Goal: Task Accomplishment & Management: Manage account settings

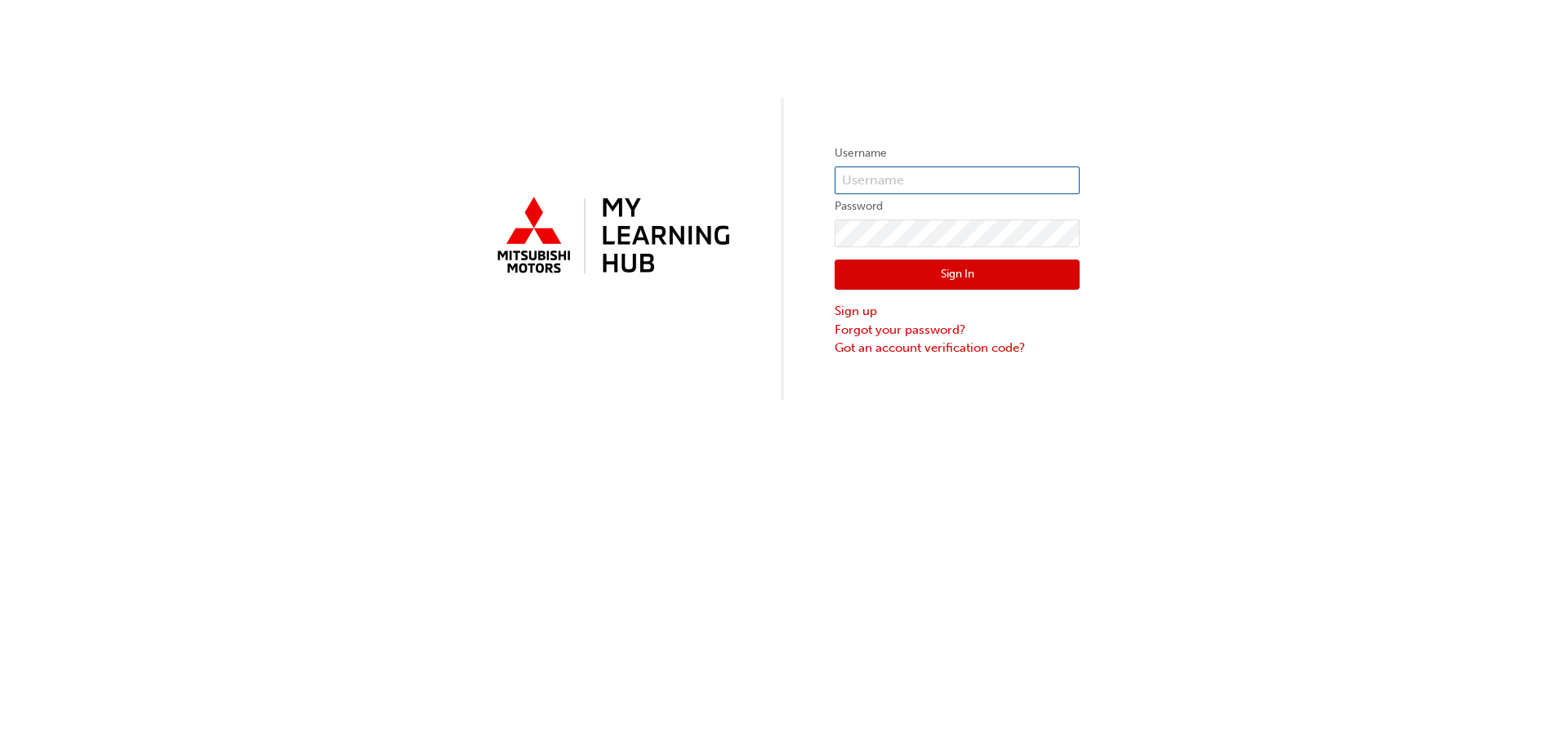
click at [910, 173] on input "text" at bounding box center [956, 180] width 245 height 28
click at [977, 192] on input "text" at bounding box center [956, 180] width 245 height 28
type input "[PERSON_NAME].French"
click at [883, 328] on link "Forgot your password?" at bounding box center [956, 330] width 245 height 18
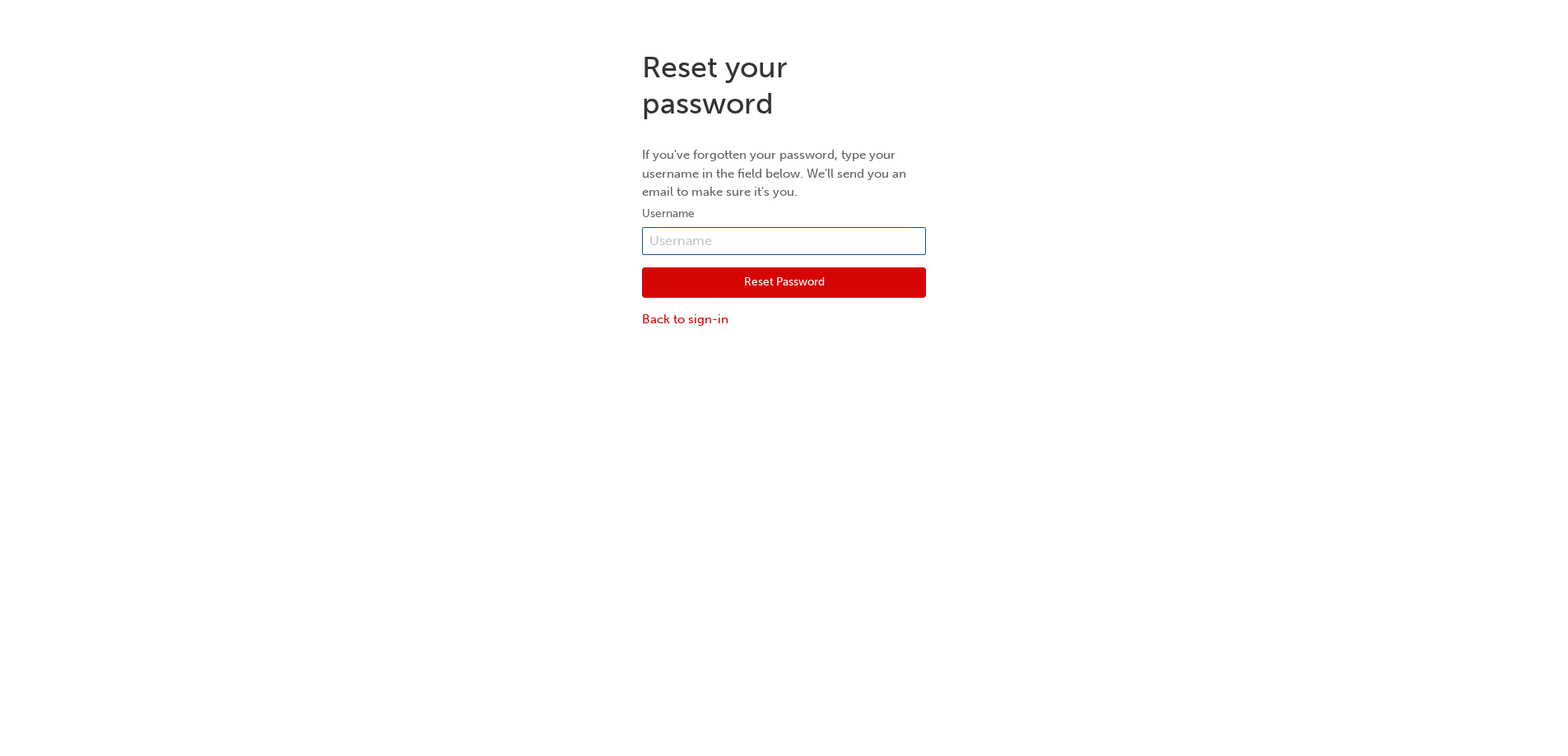
click at [747, 243] on input "text" at bounding box center [784, 241] width 284 height 28
type input "patrickf@thomas.bros.com.au"
click at [764, 288] on button "Reset Password" at bounding box center [784, 284] width 284 height 31
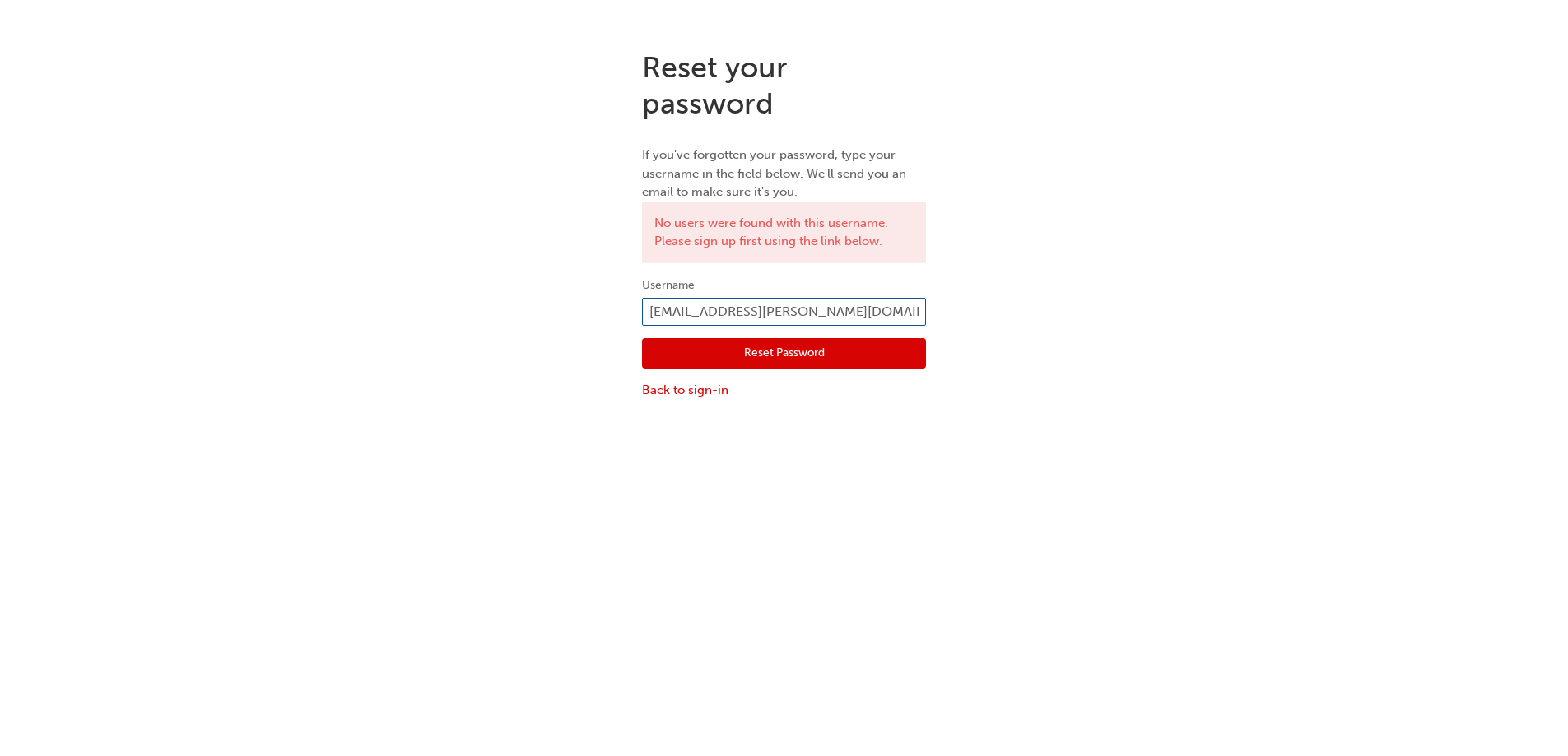
drag, startPoint x: 850, startPoint y: 315, endPoint x: 640, endPoint y: 305, distance: 210.2
click at [640, 305] on div "Reset your password If you've forgotten your password, type your username in th…" at bounding box center [784, 224] width 309 height 375
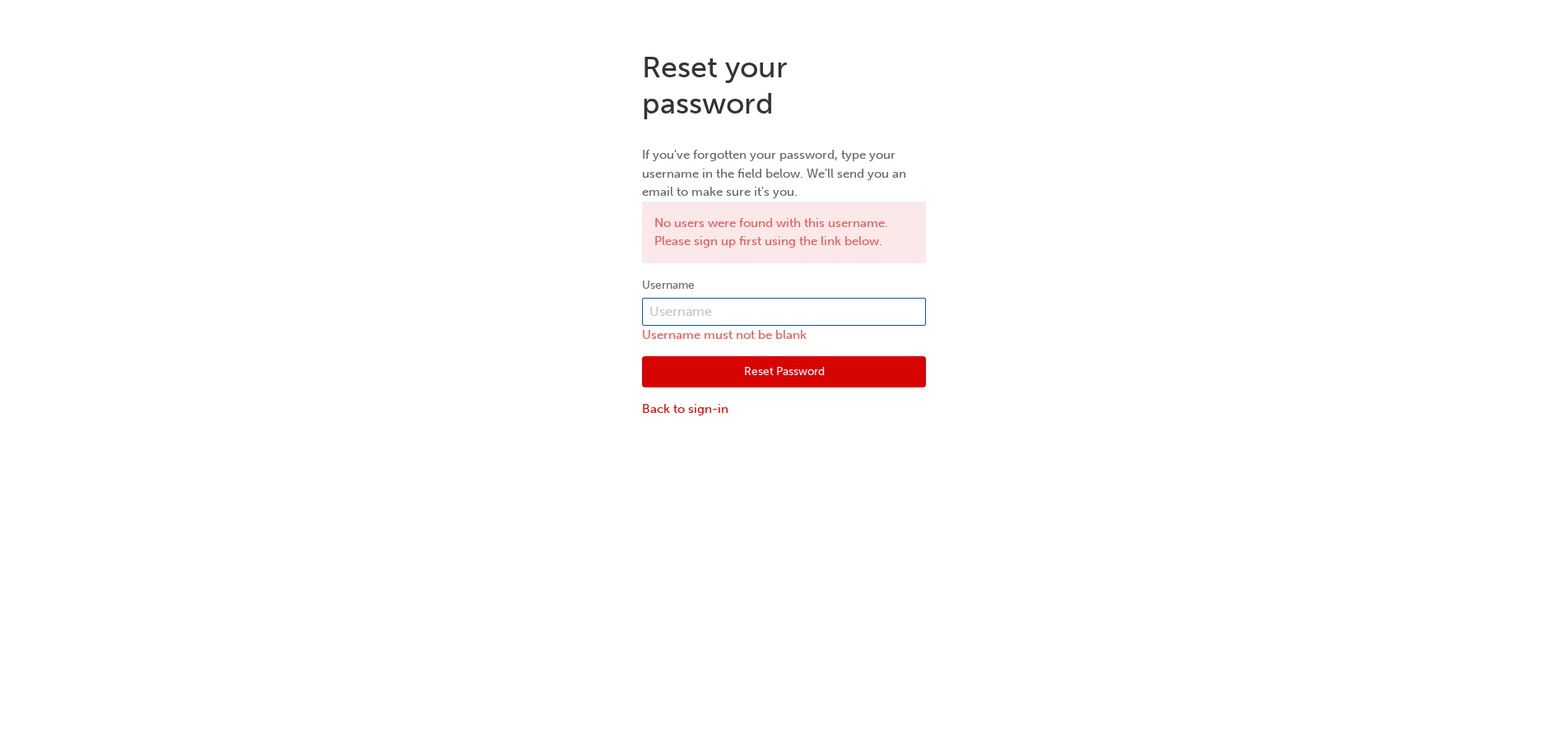
click at [663, 321] on input "text" at bounding box center [784, 312] width 284 height 28
type input "Patrick.French"
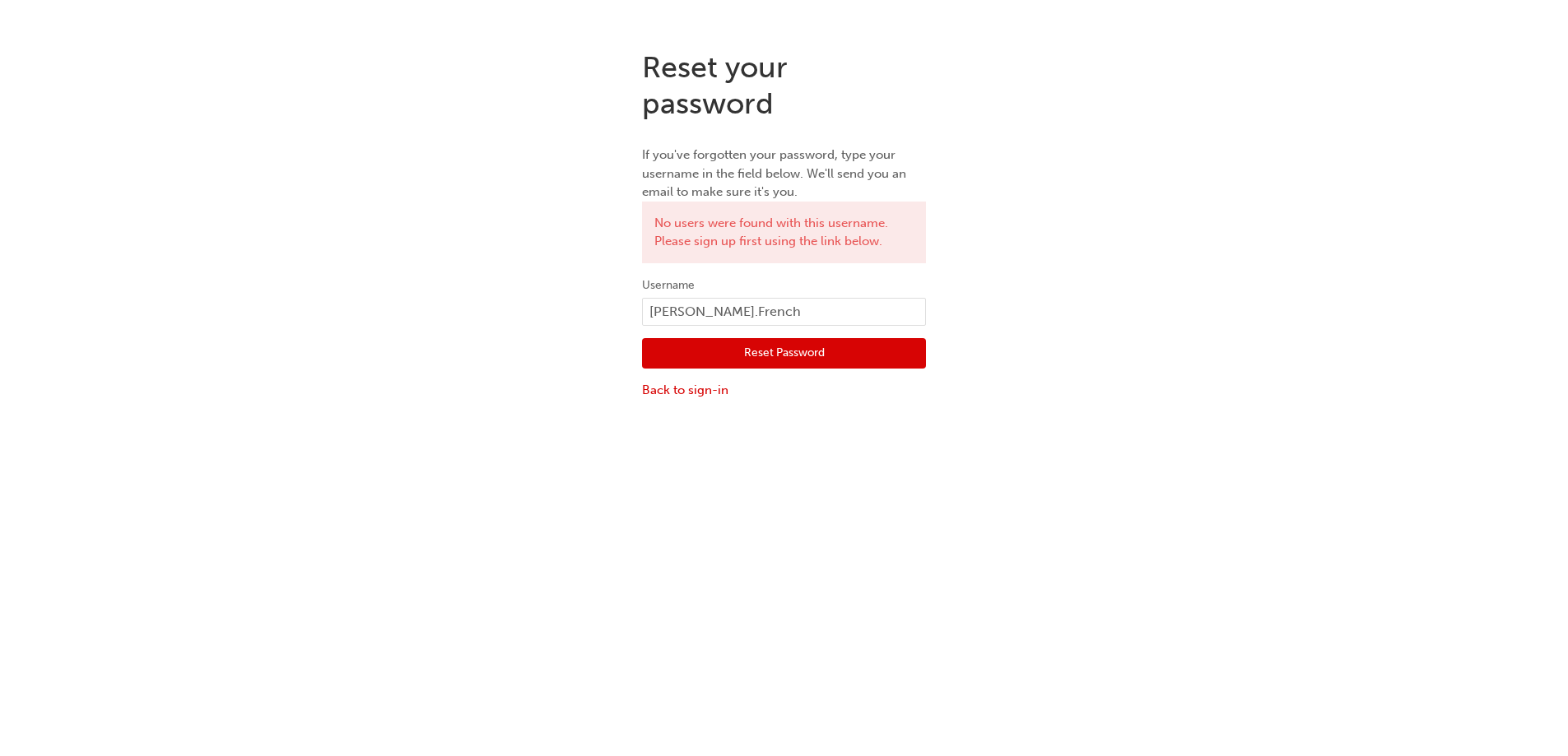
click at [794, 359] on button "Reset Password" at bounding box center [784, 354] width 284 height 31
drag, startPoint x: 816, startPoint y: 316, endPoint x: 653, endPoint y: 315, distance: 163.0
click at [653, 315] on input "Patrick.French" at bounding box center [784, 312] width 284 height 28
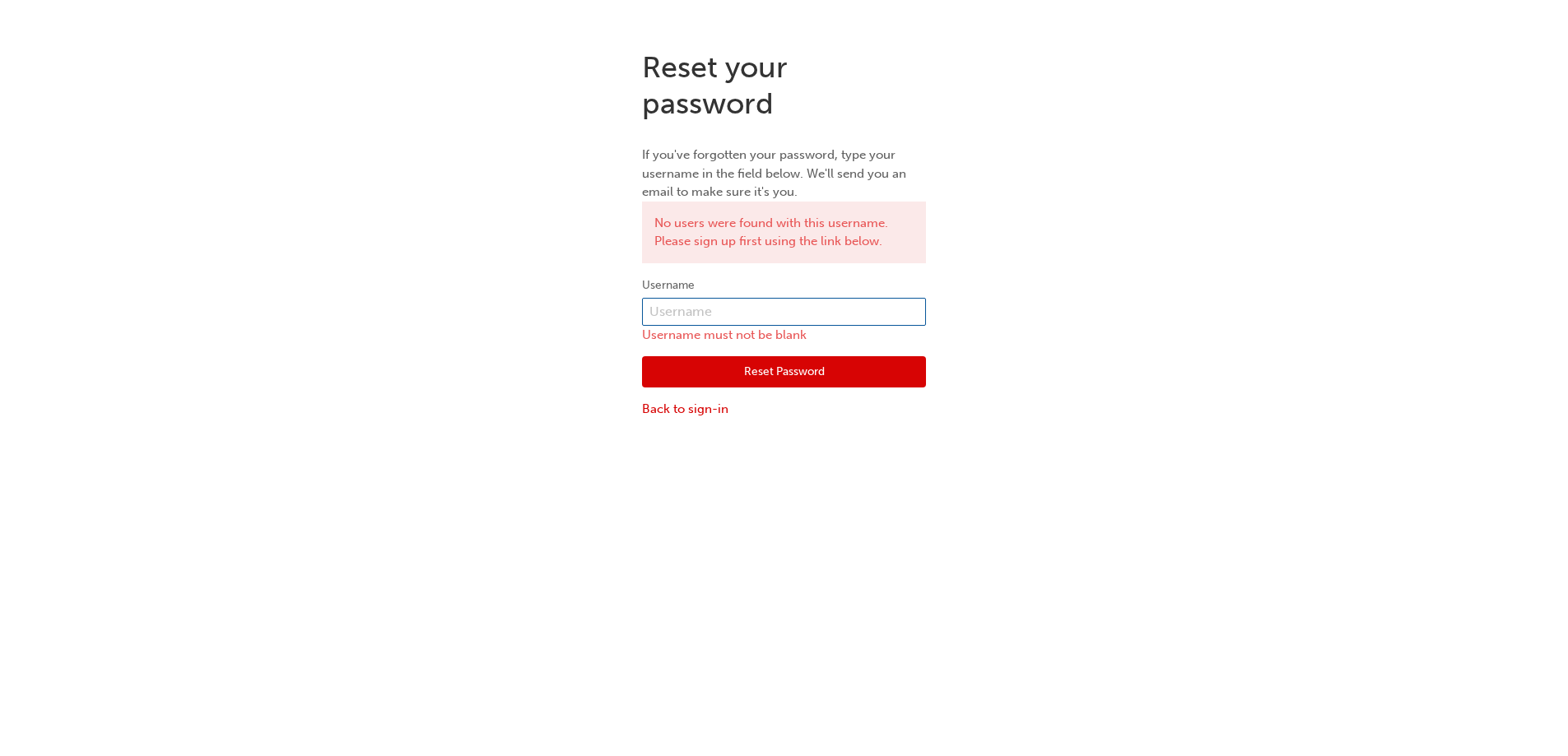
click at [662, 314] on input "text" at bounding box center [784, 312] width 284 height 28
type input "0005845149"
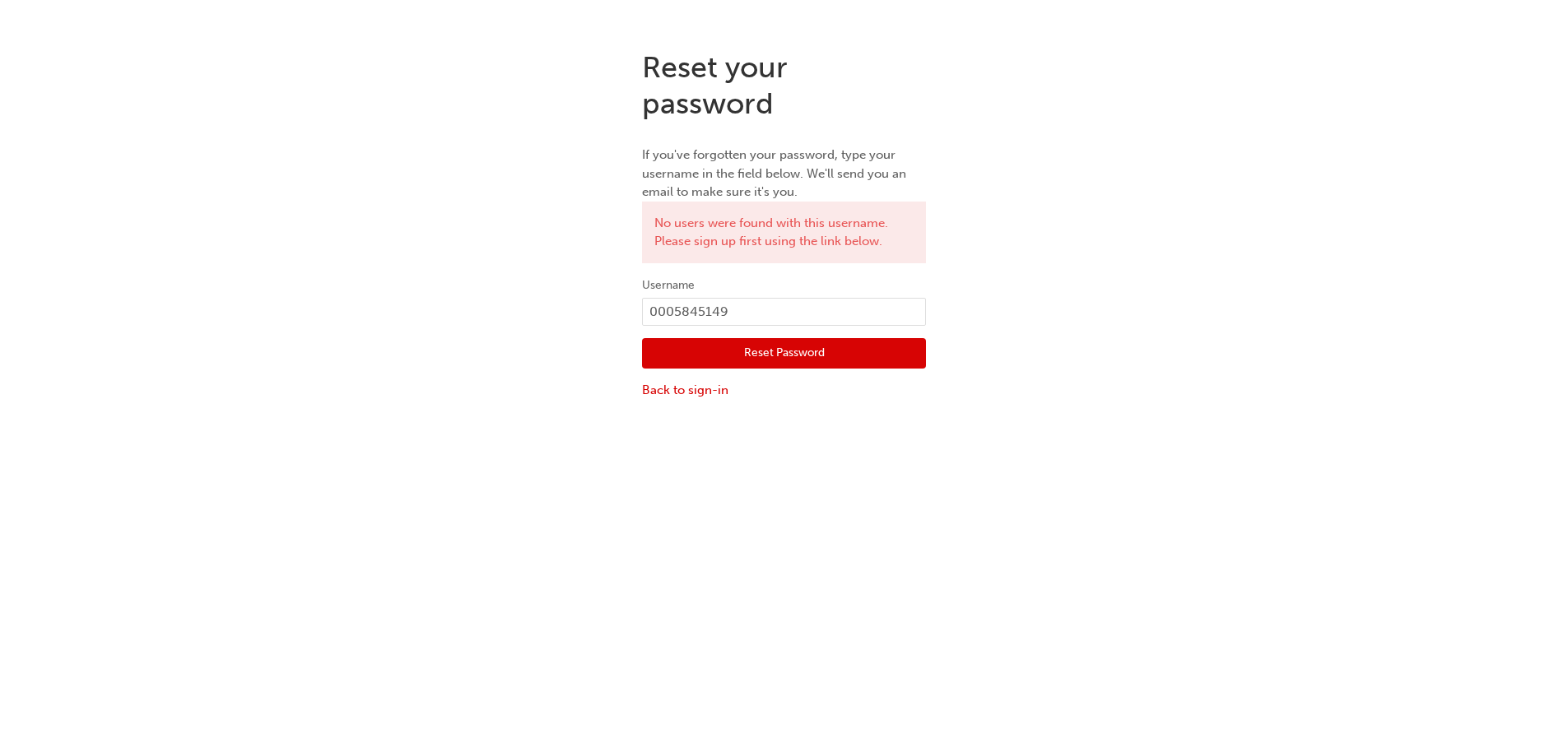
click at [780, 363] on button "Reset Password" at bounding box center [784, 354] width 284 height 31
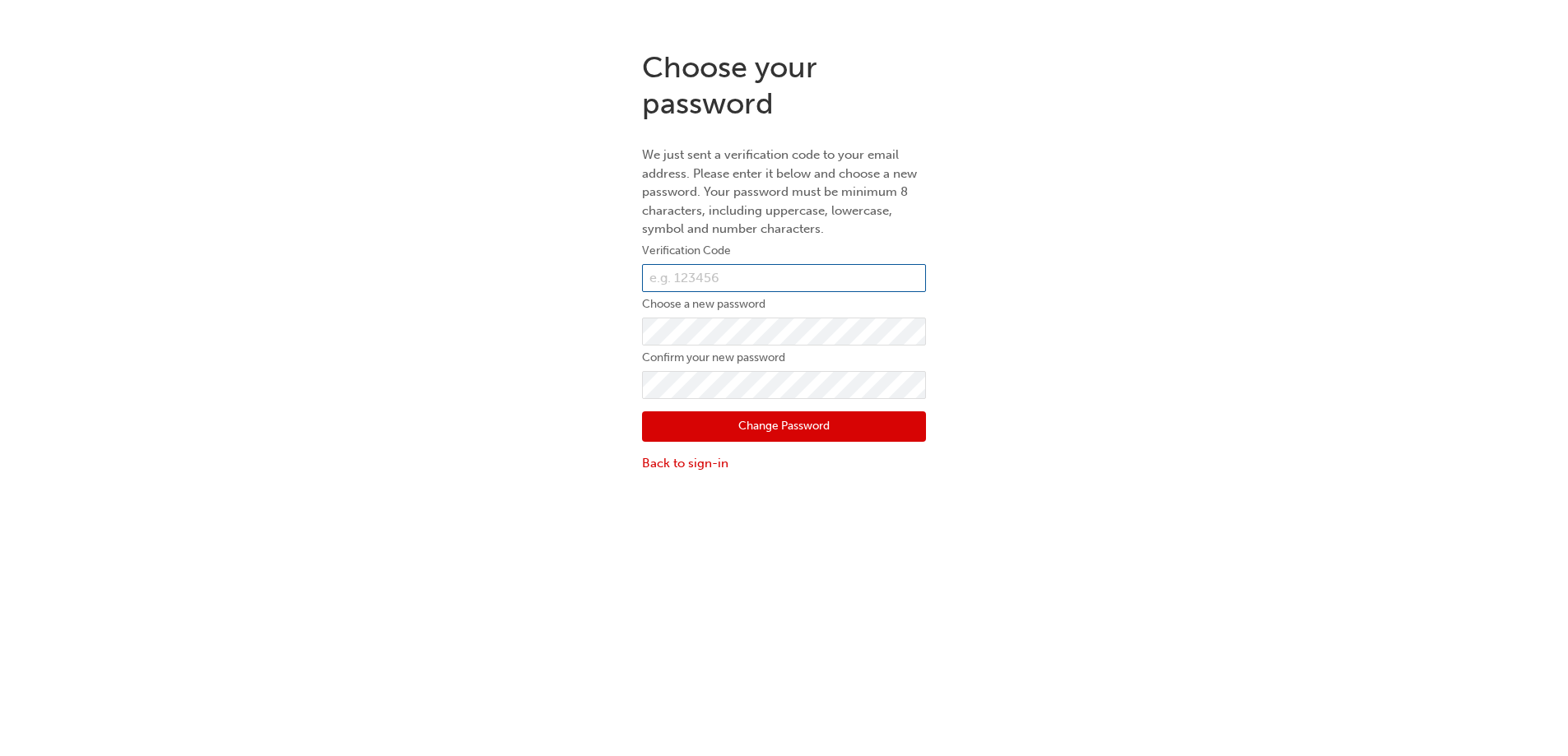
click at [791, 274] on input "text" at bounding box center [784, 278] width 284 height 28
paste input "695516"
type input "695516"
click at [693, 433] on button "Change Password" at bounding box center [784, 427] width 284 height 31
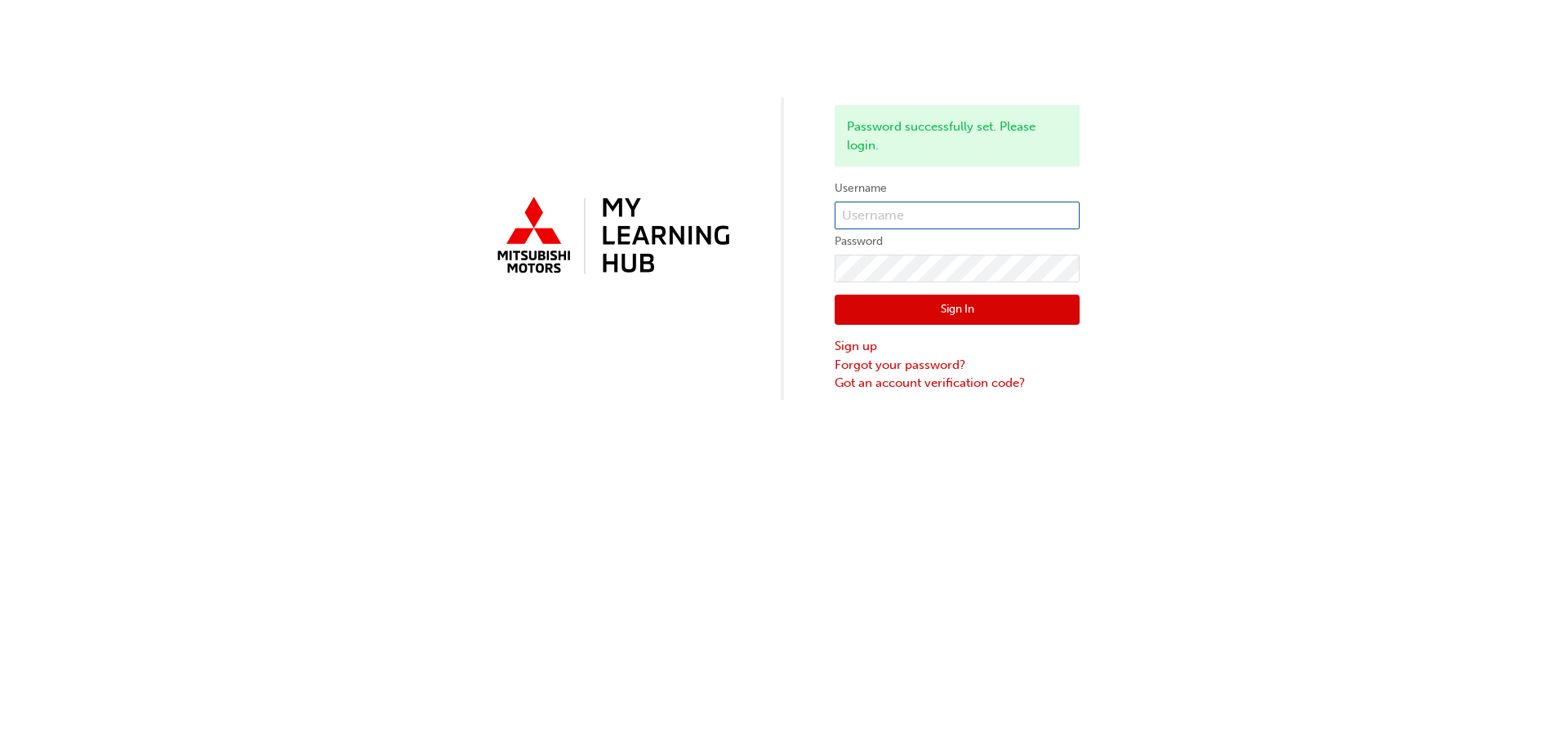
click at [984, 214] on input "text" at bounding box center [956, 216] width 245 height 28
type input "0005845149"
click at [896, 310] on button "Sign In" at bounding box center [956, 310] width 245 height 31
